Goal: Communication & Community: Participate in discussion

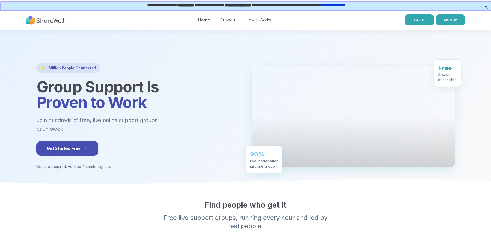
click at [416, 22] on span "LOG IN" at bounding box center [419, 20] width 11 height 5
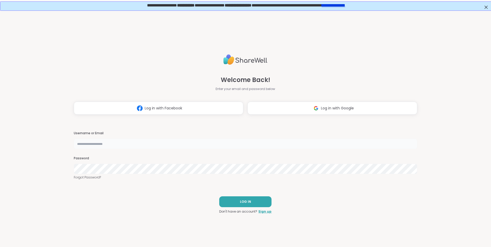
type input "**********"
click at [234, 202] on button "LOG IN" at bounding box center [245, 201] width 52 height 11
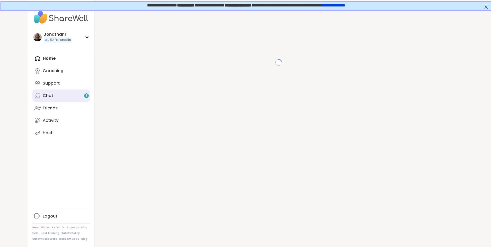
click at [74, 96] on link "Chat 1" at bounding box center [61, 96] width 58 height 12
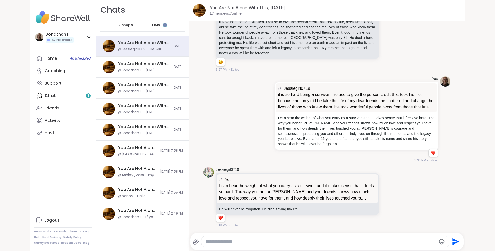
click at [152, 23] on span "DMs" at bounding box center [156, 25] width 8 height 5
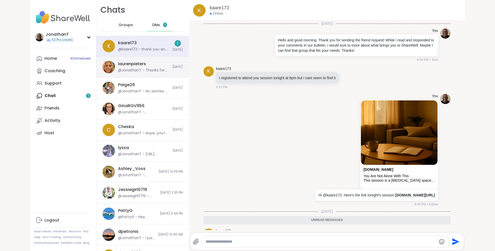
scroll to position [34, 0]
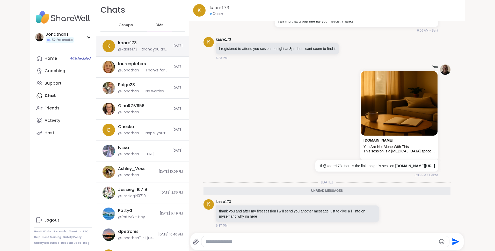
click at [145, 40] on div "kaare173 @kaare173 - thank you and after my first session i will send you anoth…" at bounding box center [143, 46] width 51 height 12
click at [246, 242] on textarea "Type your message" at bounding box center [320, 241] width 230 height 5
type textarea "**********"
click at [292, 241] on textarea "**********" at bounding box center [321, 241] width 230 height 5
type textarea "**********"
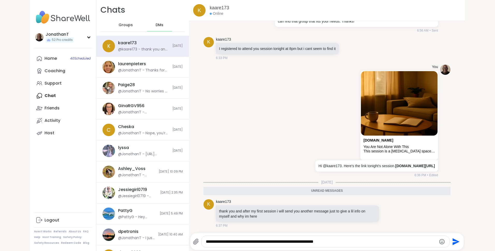
click at [451, 241] on icon "Send" at bounding box center [455, 242] width 8 height 8
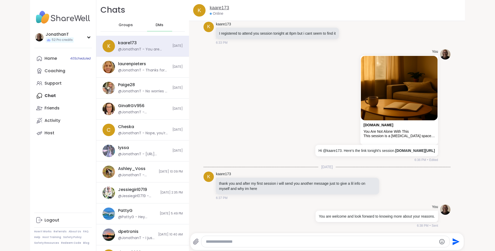
click at [217, 8] on link "kaare173" at bounding box center [219, 8] width 19 height 6
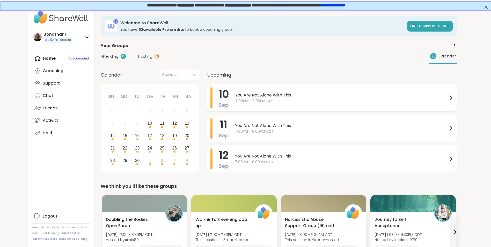
click at [290, 94] on span "You Are Not Alone With This" at bounding box center [341, 95] width 212 height 6
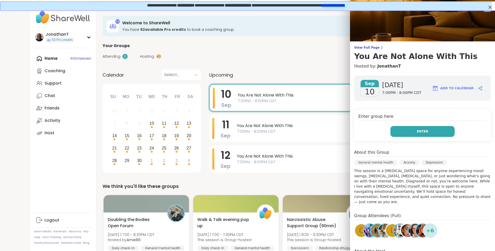
click at [407, 131] on button "Enter" at bounding box center [422, 131] width 64 height 11
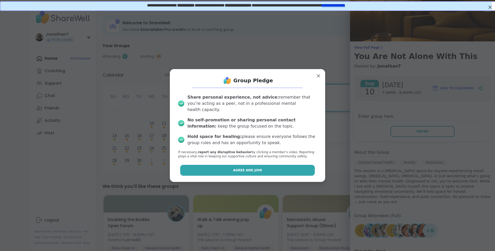
click at [264, 169] on button "Agree and Join" at bounding box center [247, 170] width 135 height 11
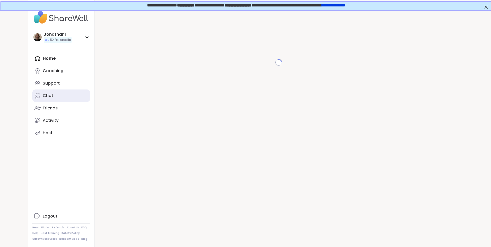
click at [51, 95] on div "Chat" at bounding box center [48, 96] width 11 height 6
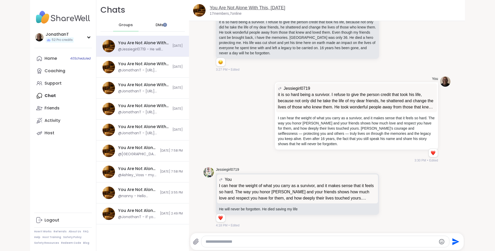
click at [221, 7] on link "You Are Not Alone With This, [DATE]" at bounding box center [248, 7] width 76 height 5
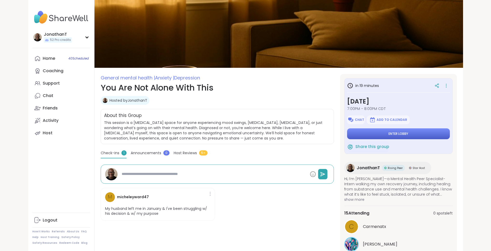
click at [393, 133] on span "Enter lobby" at bounding box center [398, 134] width 20 height 4
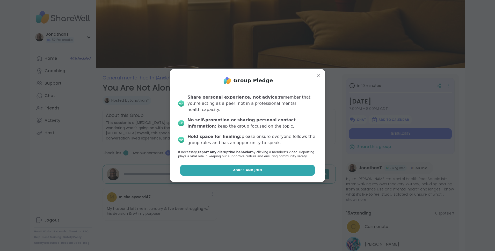
click at [240, 168] on span "Agree and Join" at bounding box center [247, 170] width 29 height 5
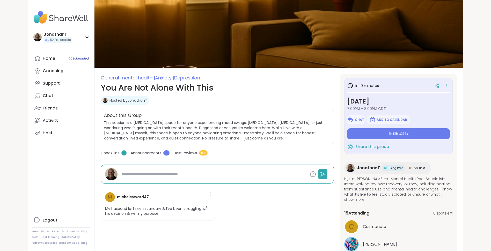
type textarea "*"
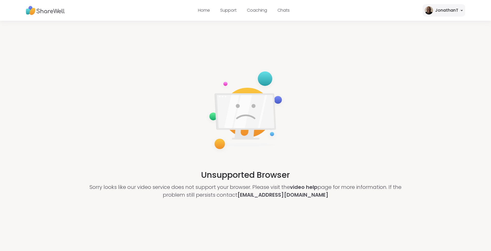
click at [45, 10] on img at bounding box center [45, 10] width 39 height 14
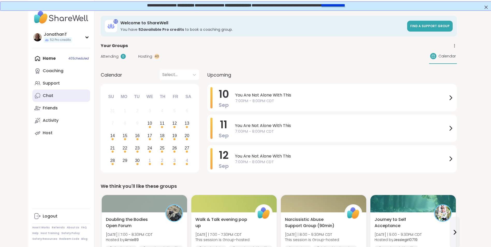
click at [48, 94] on div "Chat" at bounding box center [48, 96] width 11 height 6
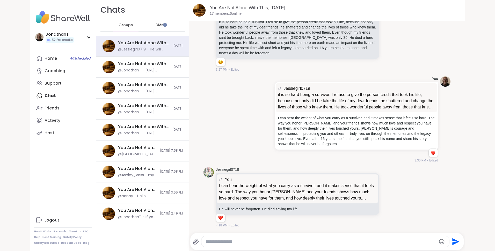
click at [156, 25] on span "DMs" at bounding box center [160, 25] width 8 height 5
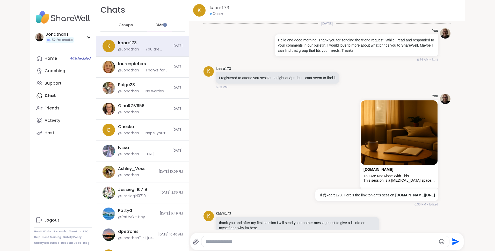
scroll to position [45, 0]
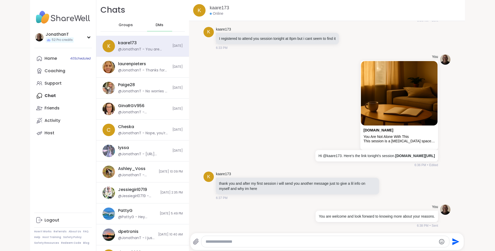
click at [126, 23] on span "Groups" at bounding box center [126, 25] width 14 height 5
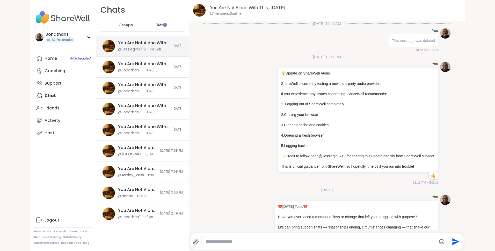
scroll to position [1246, 0]
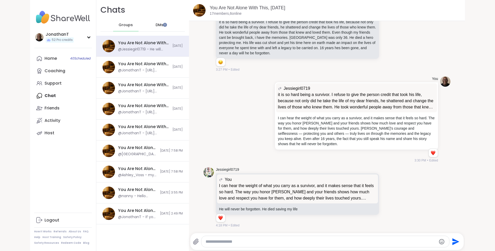
click at [262, 242] on textarea "Type your message" at bounding box center [320, 241] width 230 height 5
type textarea "**********"
click at [454, 240] on icon "Send" at bounding box center [455, 241] width 7 height 7
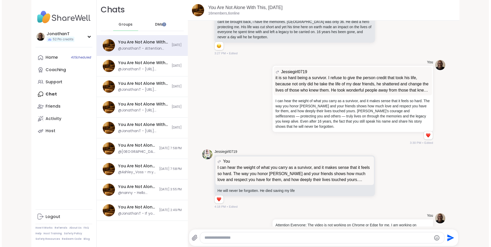
scroll to position [1279, 0]
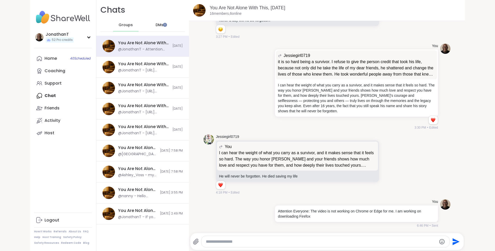
click at [124, 26] on span "Groups" at bounding box center [126, 25] width 14 height 5
click at [257, 9] on link "You Are Not Alone With This, [DATE]" at bounding box center [248, 7] width 76 height 5
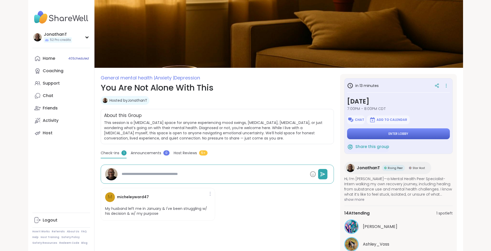
click at [423, 130] on button "Enter lobby" at bounding box center [398, 133] width 103 height 11
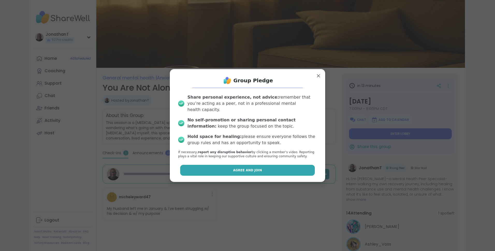
click at [220, 166] on button "Agree and Join" at bounding box center [247, 170] width 135 height 11
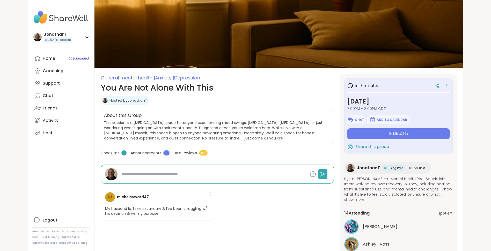
type textarea "*"
